Goal: Navigation & Orientation: Find specific page/section

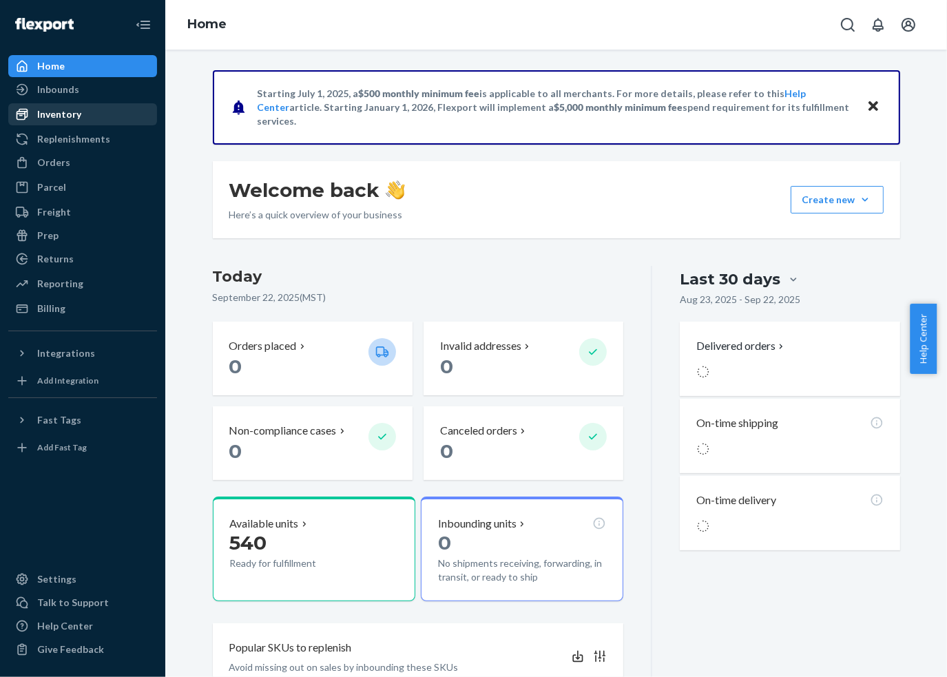
click at [57, 123] on div "Inventory" at bounding box center [83, 114] width 146 height 19
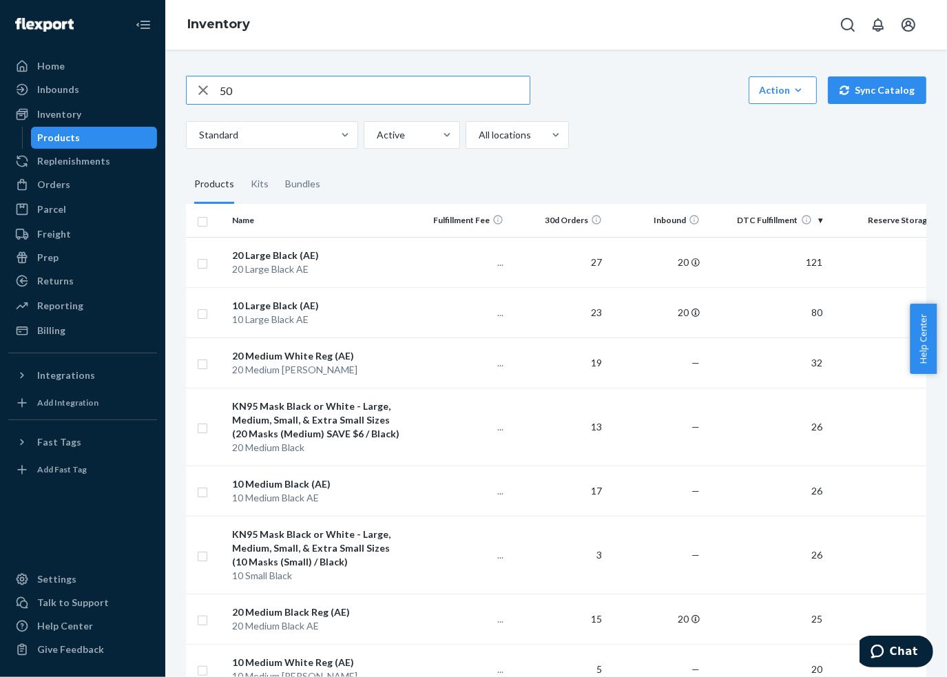
type input "50"
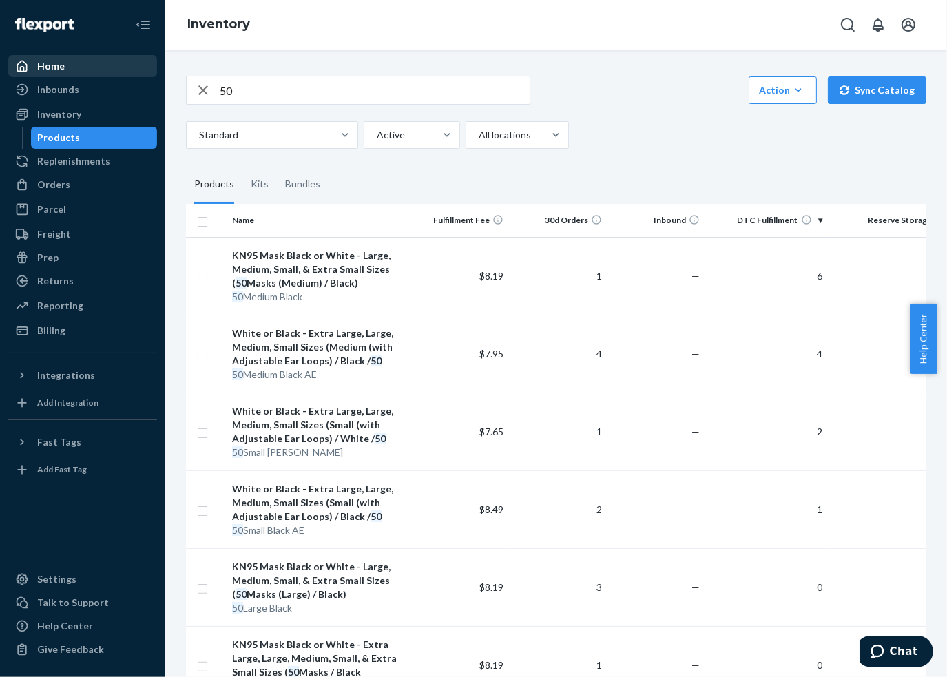
click at [72, 67] on div "Home" at bounding box center [83, 65] width 146 height 19
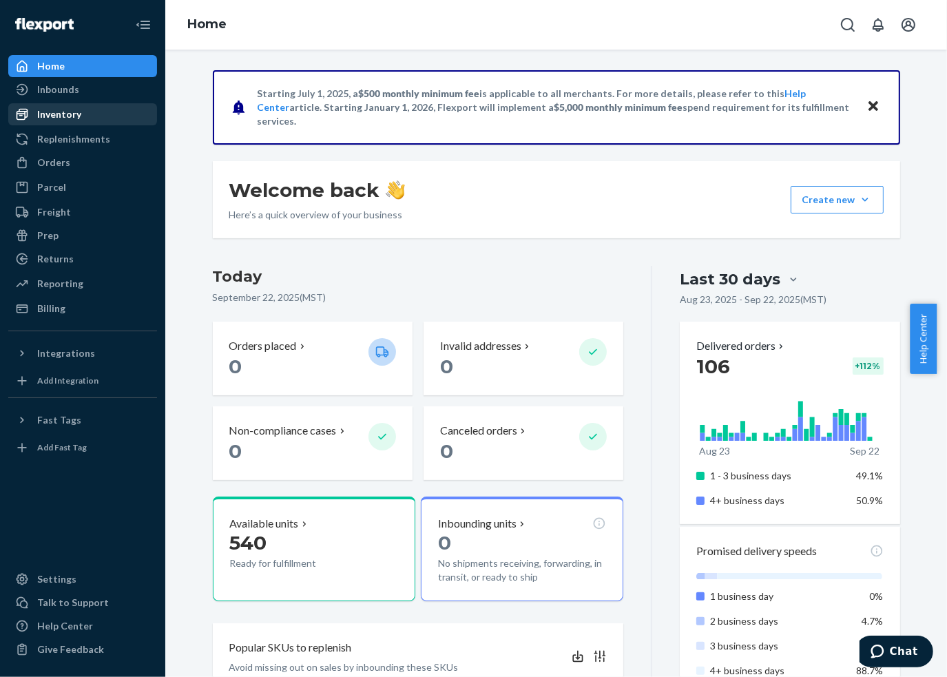
click at [69, 109] on div "Inventory" at bounding box center [59, 114] width 44 height 14
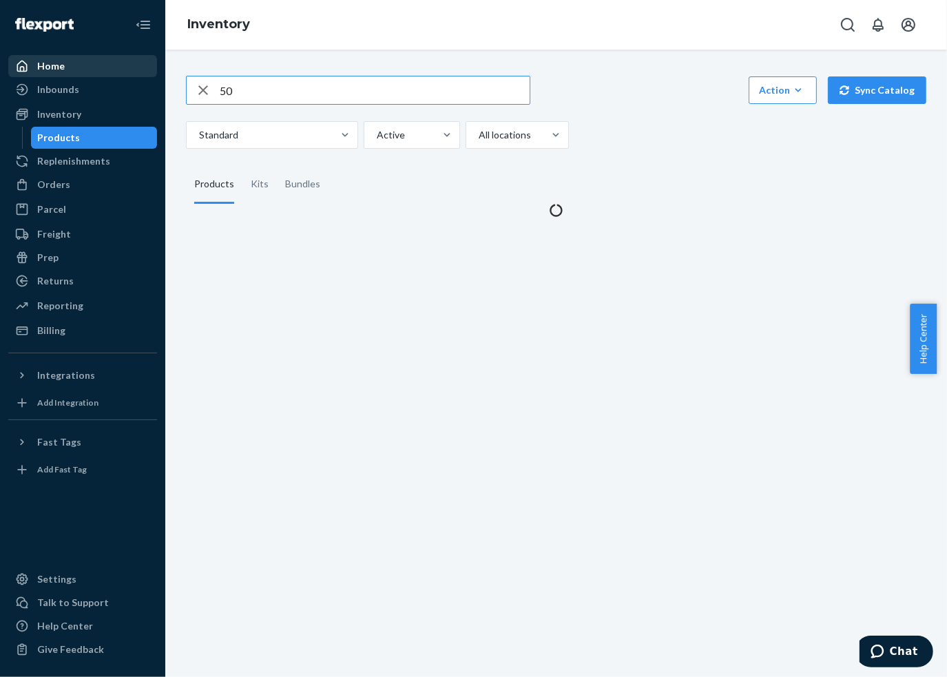
click at [63, 70] on div "Home" at bounding box center [83, 65] width 146 height 19
